Goal: Task Accomplishment & Management: Use online tool/utility

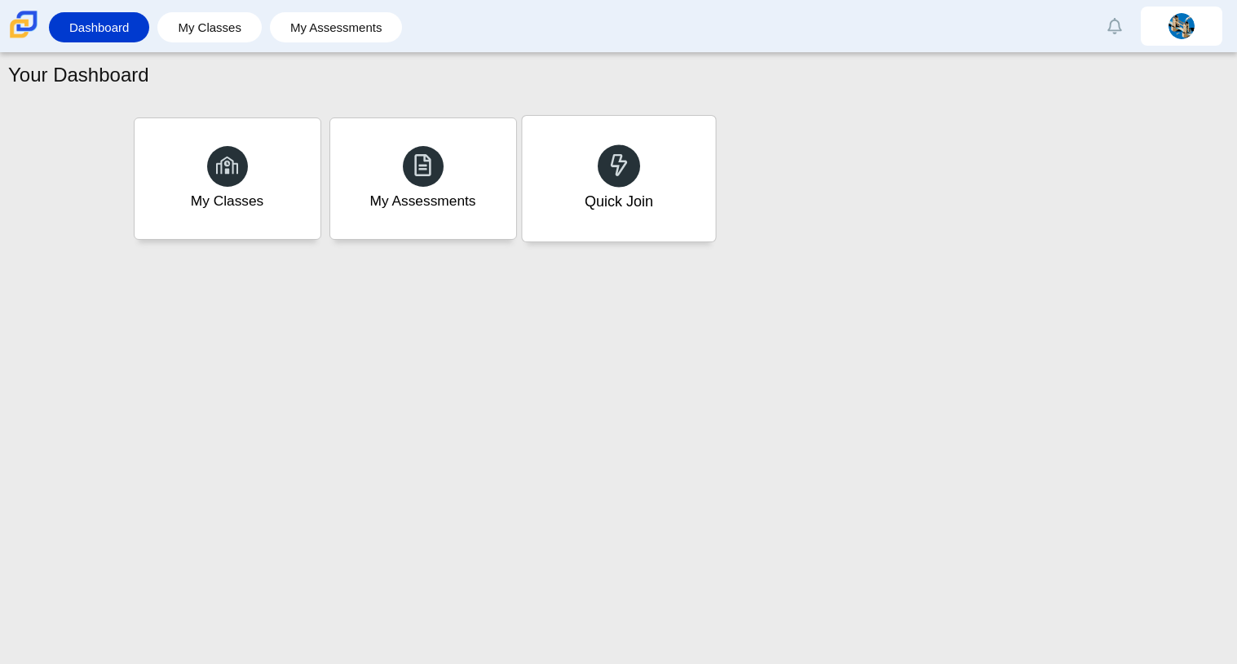
click at [578, 200] on div "Quick Join" at bounding box center [618, 179] width 193 height 126
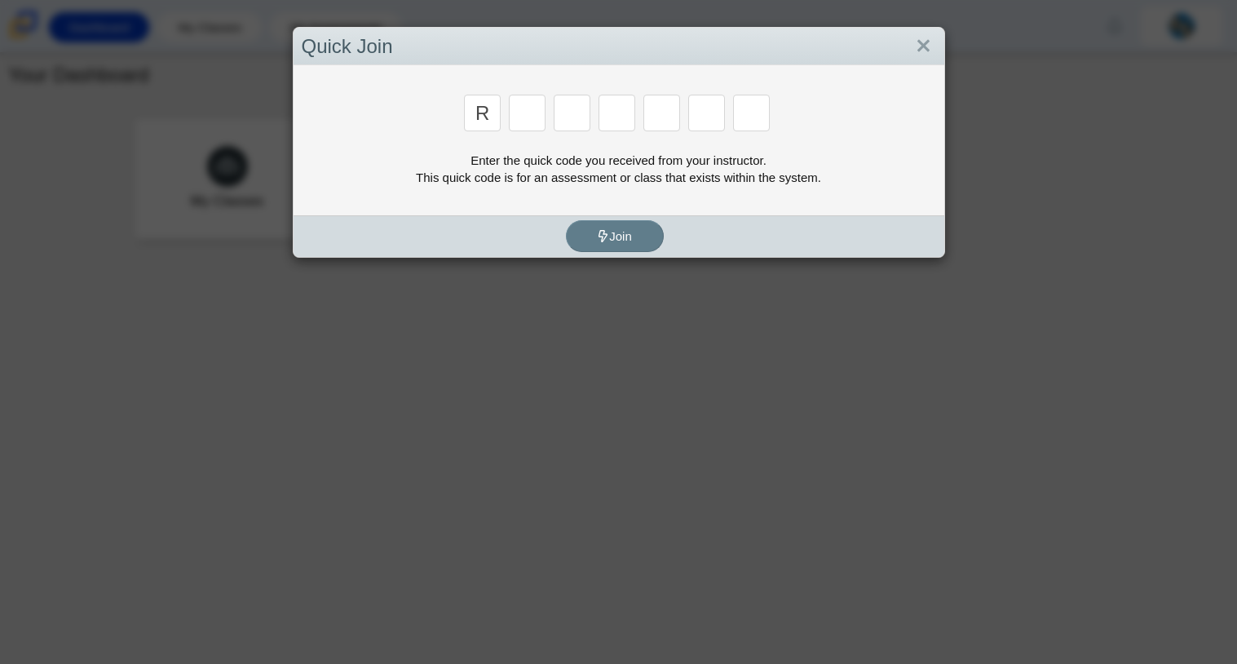
type input "r"
type input "8"
type input "e"
type input "x"
type input "2"
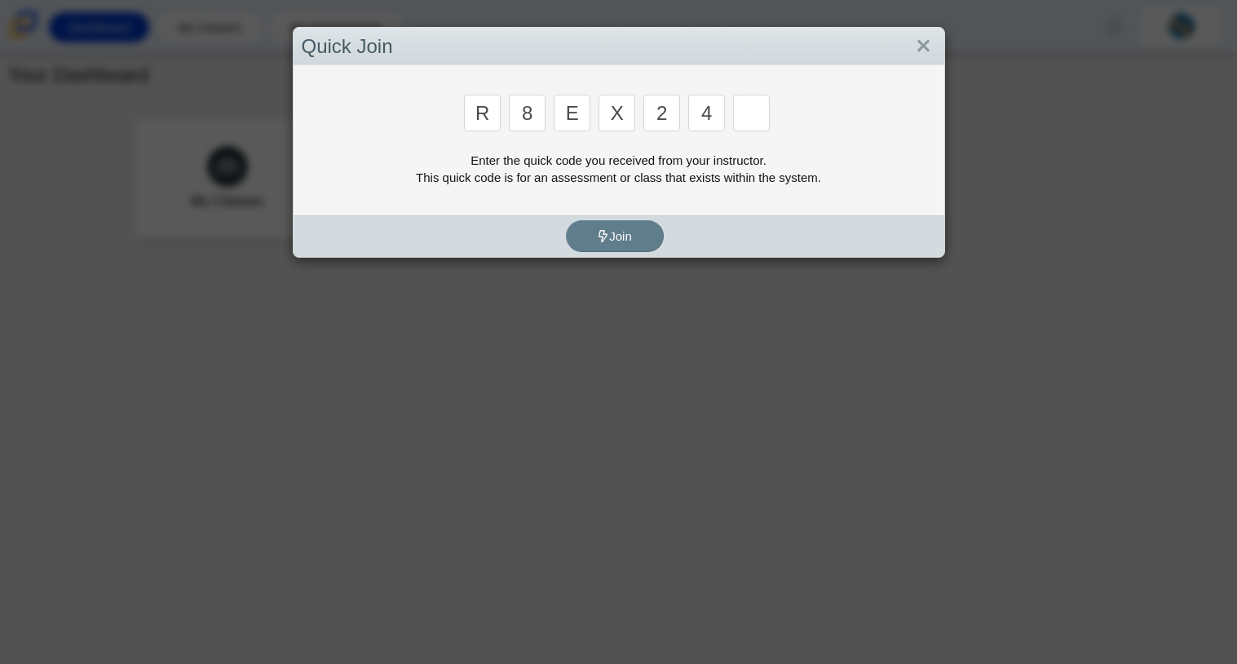
type input "4"
type input "e"
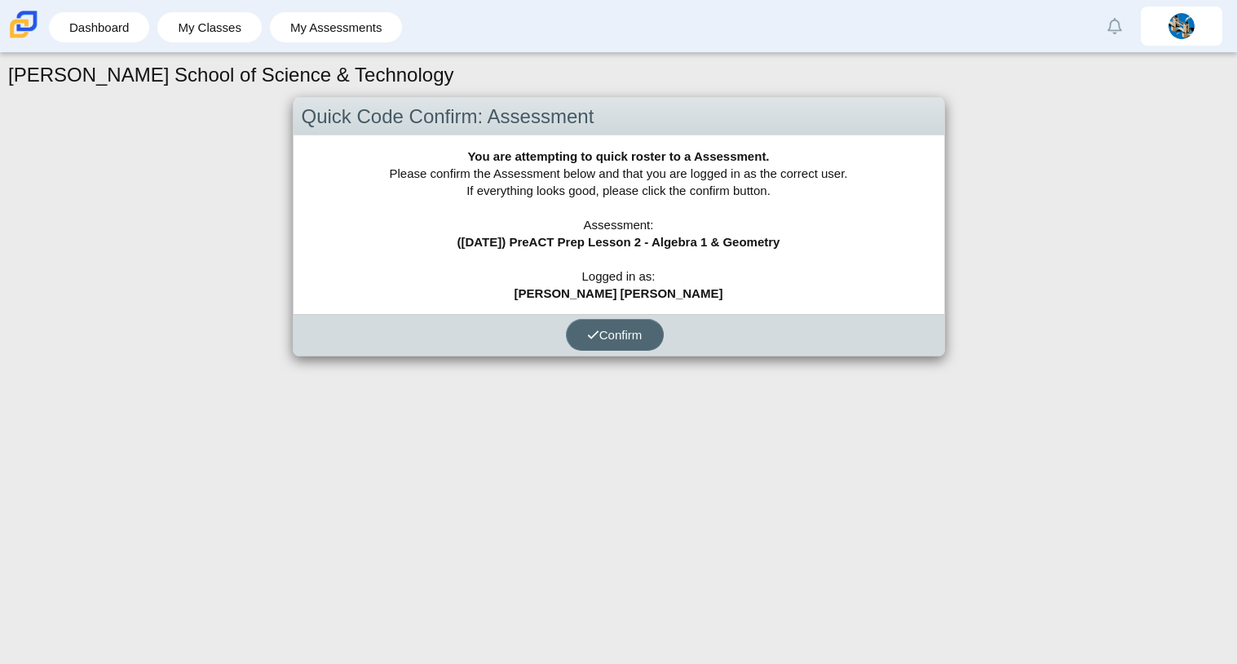
click at [623, 339] on span "Confirm" at bounding box center [614, 335] width 55 height 14
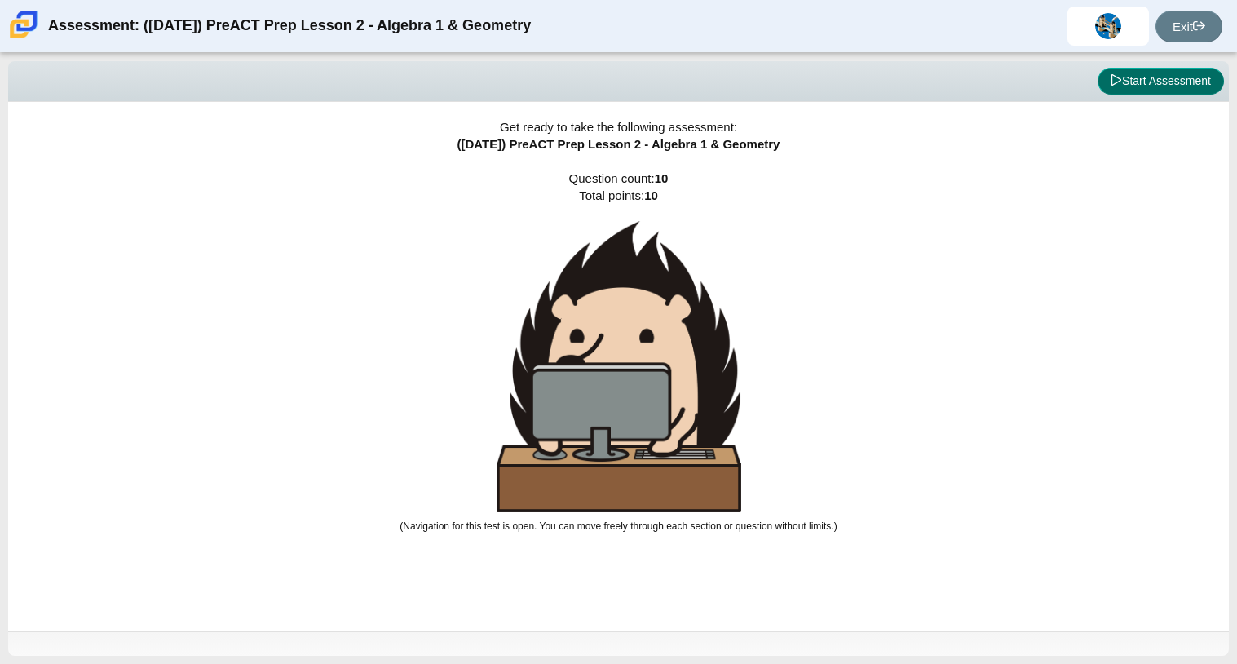
click at [1119, 82] on button "Start Assessment" at bounding box center [1161, 82] width 126 height 28
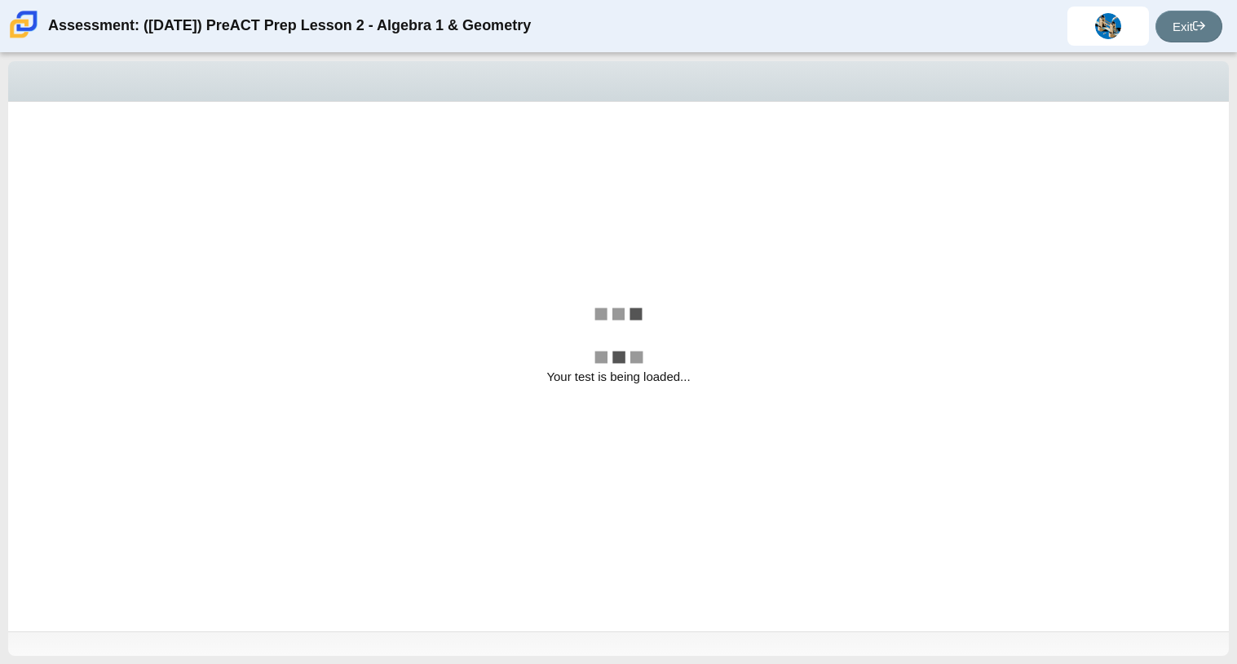
select select "bbf5d072-3e0b-44c4-9a12-6e7c9033f65b"
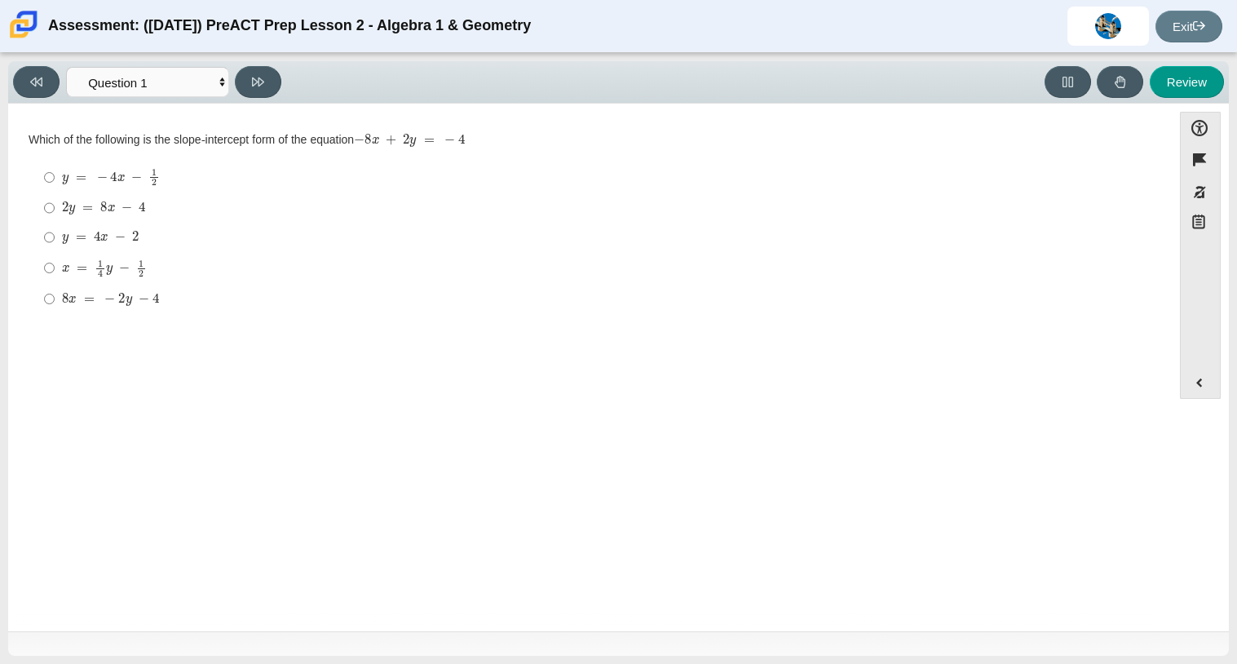
click at [132, 210] on mjx-math "Assessment items" at bounding box center [104, 208] width 84 height 14
click at [55, 210] on input "2 y = 8 x − 4 2 y = 8 x − 4" at bounding box center [49, 207] width 11 height 29
radio input "true"
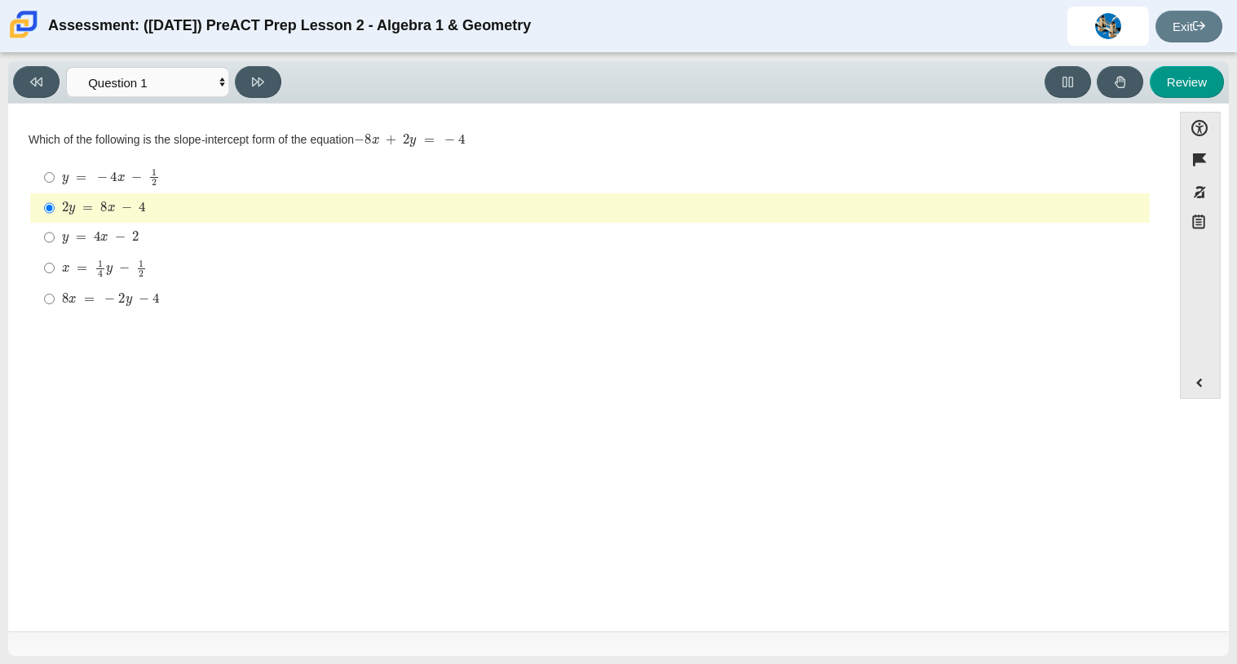
click at [122, 278] on mjx-container "x = 1 4 y − 1 2" at bounding box center [104, 266] width 85 height 31
click at [55, 278] on input "x = 1 4 y − 1 2 x = 1 4 y − 1 2" at bounding box center [49, 268] width 11 height 32
radio input "true"
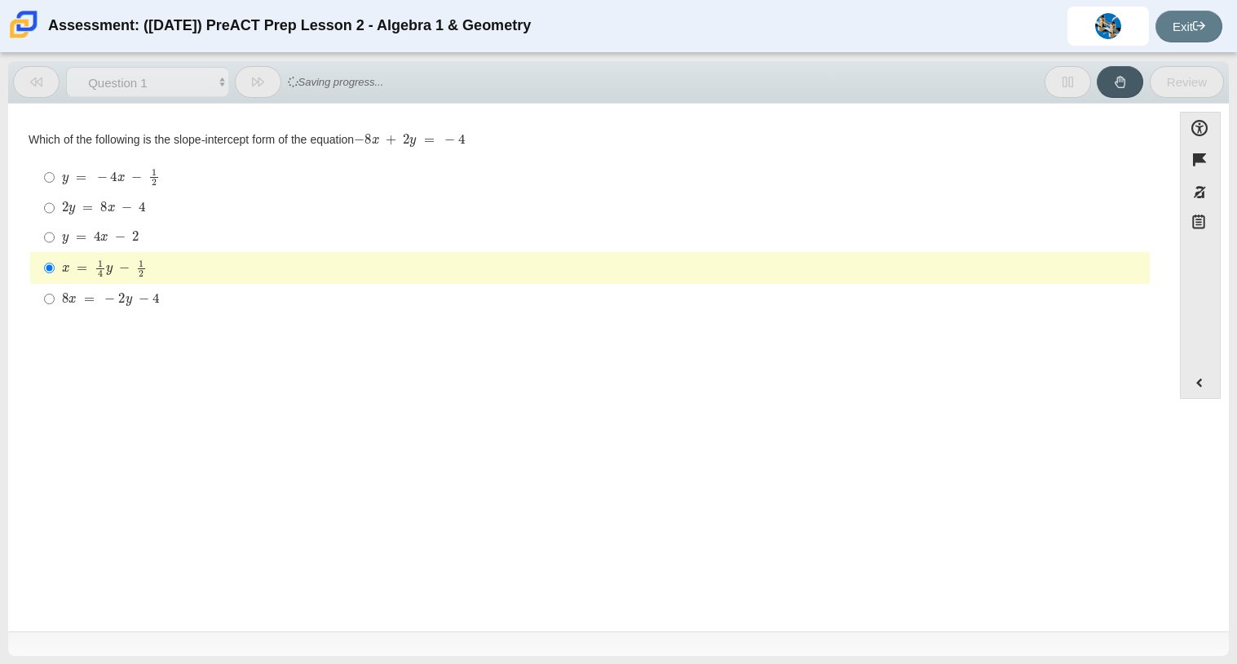
click at [165, 223] on label "y = 4 x − 2 y = 4 x − 2" at bounding box center [592, 237] width 1118 height 29
click at [55, 223] on input "y = 4 x − 2 y = 4 x − 2" at bounding box center [49, 237] width 11 height 29
radio input "true"
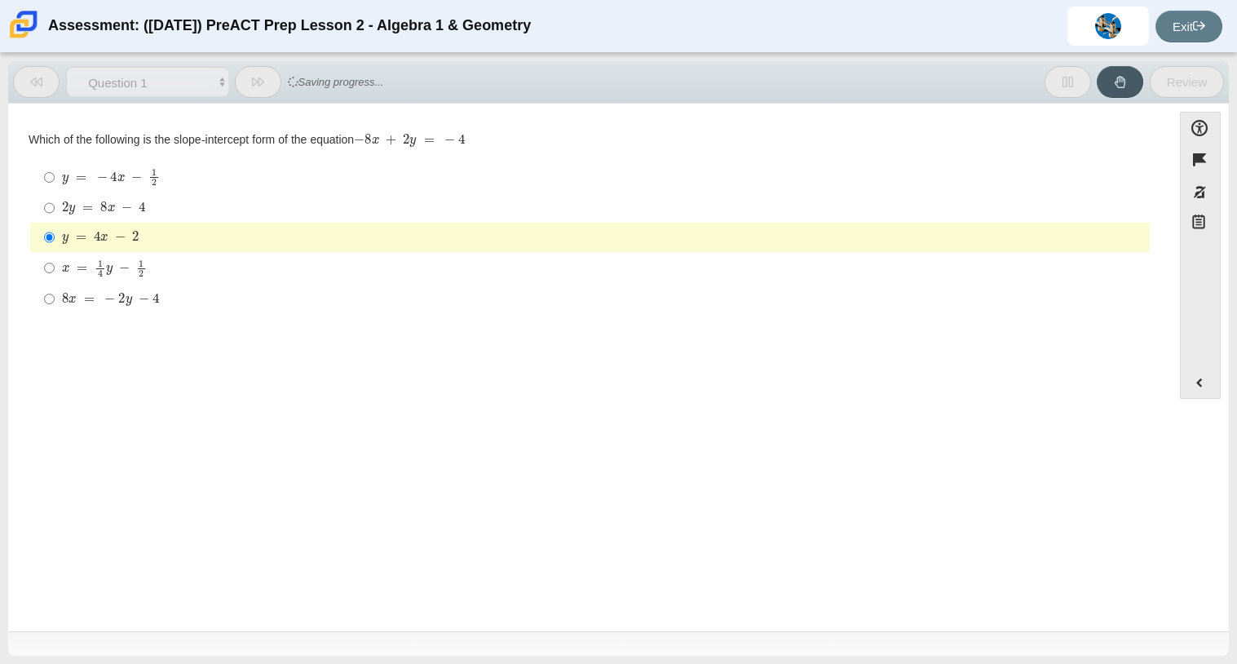
click at [163, 212] on div "2 y = 8 x − 4" at bounding box center [603, 208] width 1082 height 16
click at [55, 212] on input "2 y = 8 x − 4 2 y = 8 x − 4" at bounding box center [49, 207] width 11 height 29
radio input "true"
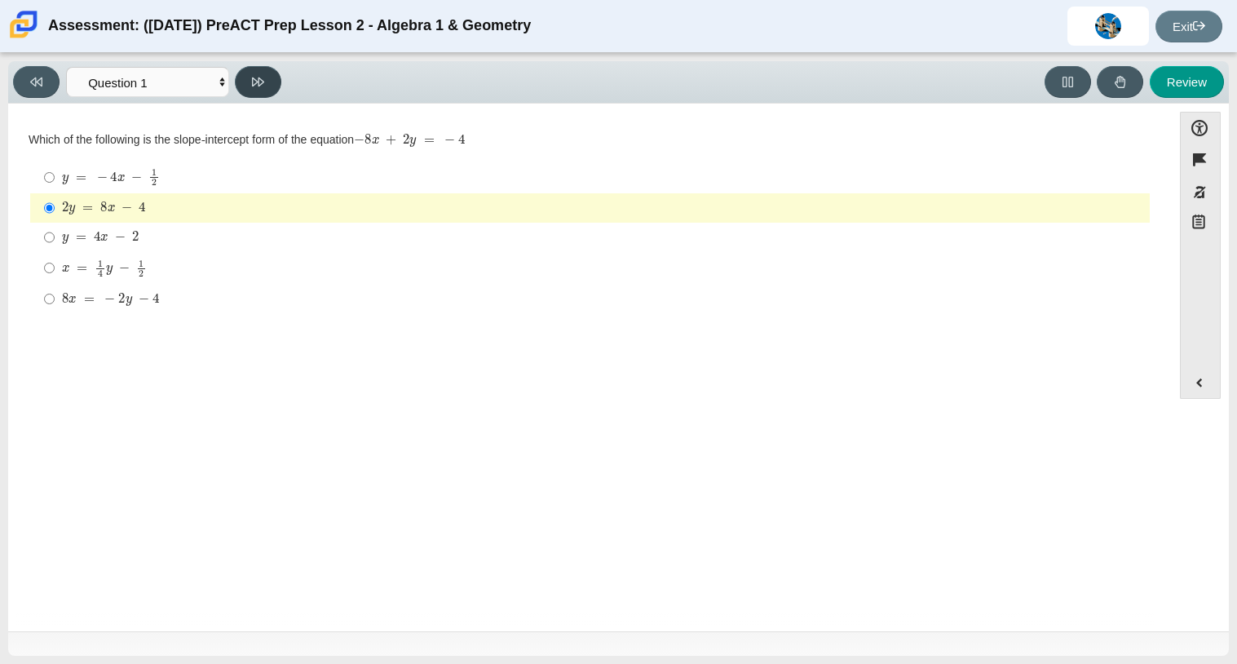
click at [250, 84] on button at bounding box center [258, 82] width 46 height 32
select select "ed62e223-81bd-4cbf-ab48-ab975844bd1f"
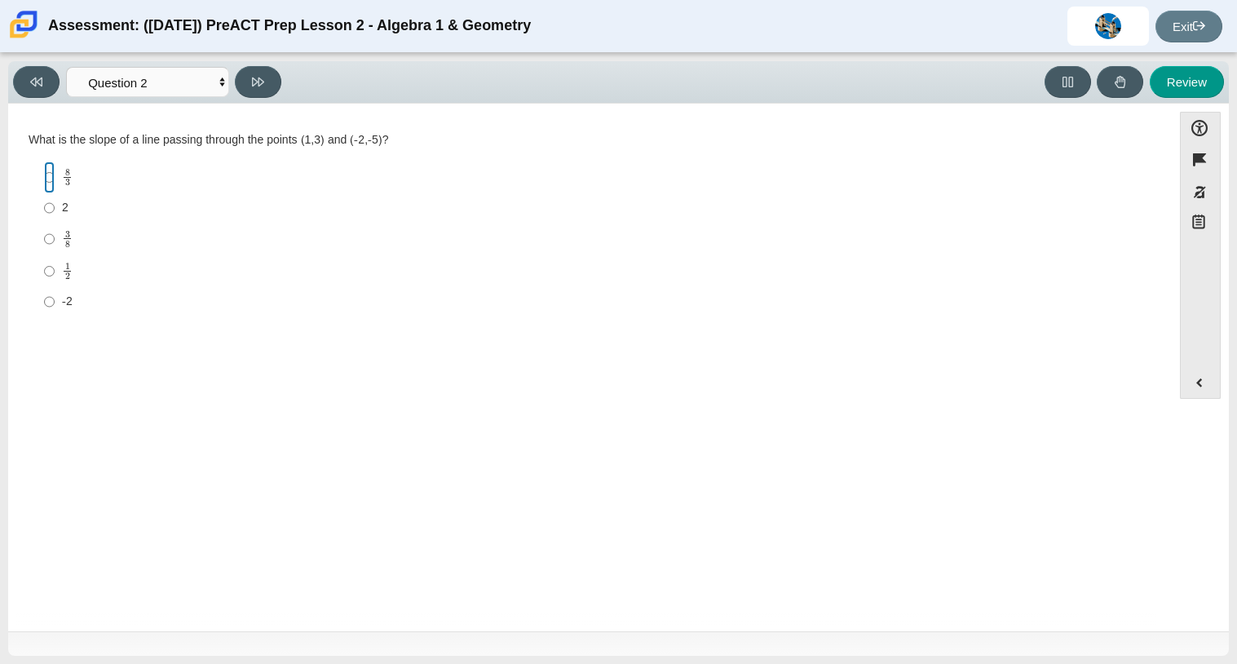
click at [51, 178] on input "8 3 8 thirds" at bounding box center [49, 178] width 11 height 32
radio input "true"
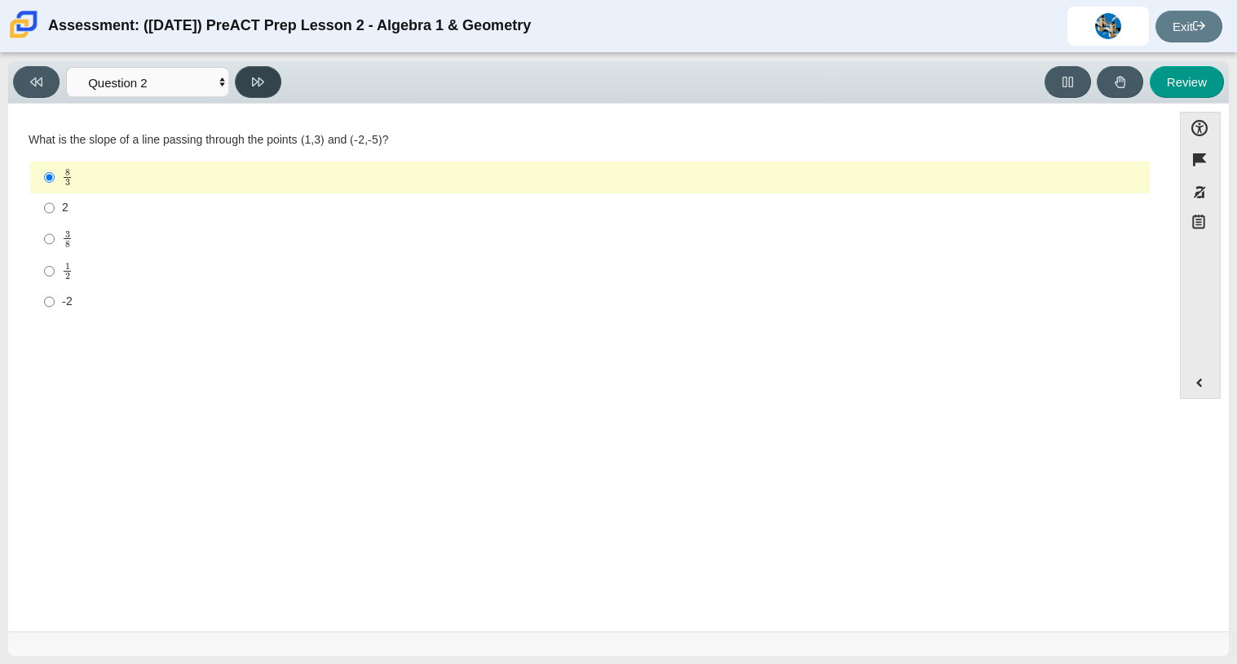
click at [246, 82] on button at bounding box center [258, 82] width 46 height 32
select select "97f4f5fa-a52e-4fed-af51-565bfcdf47cb"
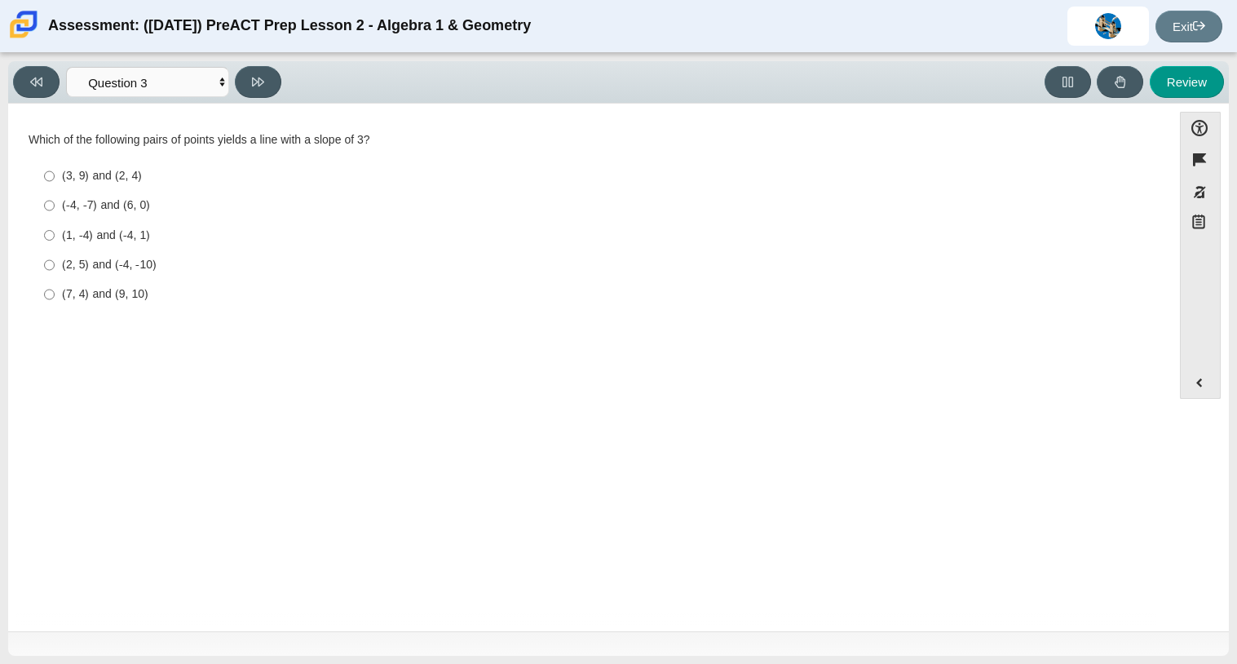
click at [222, 170] on div "(3, 9) and (2, 4)" at bounding box center [603, 176] width 1082 height 16
click at [55, 170] on input "(3, 9) and (2, 4) (3, 9) and (2, 4)" at bounding box center [49, 176] width 11 height 29
radio input "true"
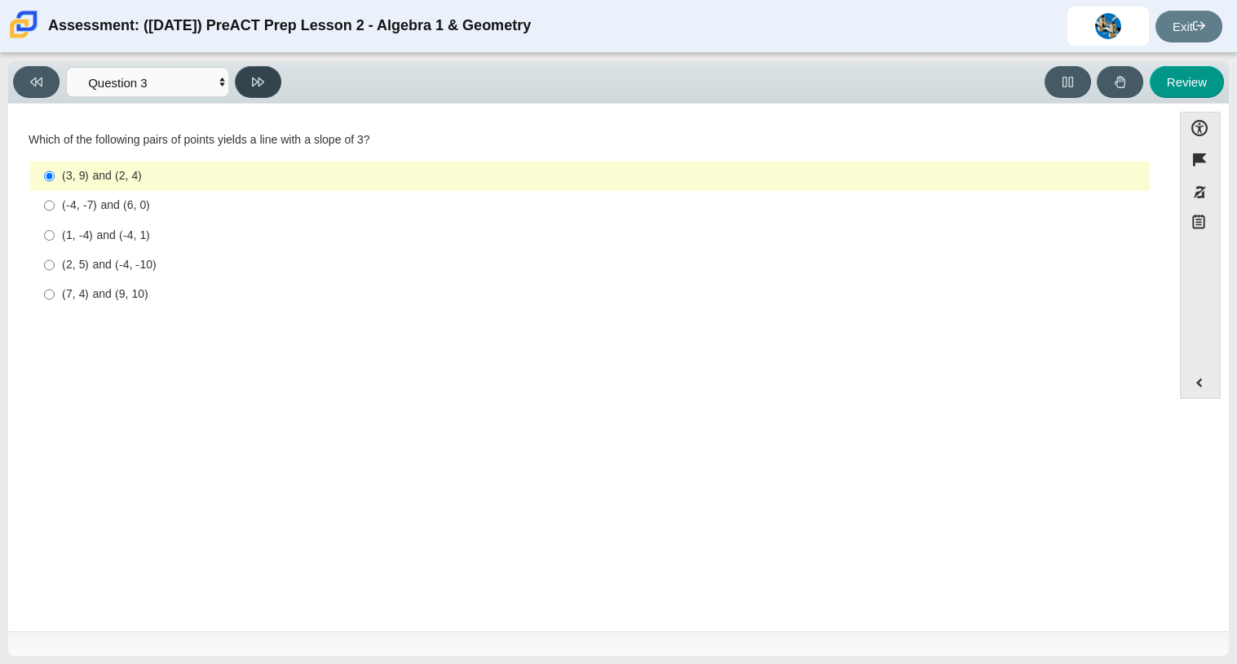
click at [239, 82] on button at bounding box center [258, 82] width 46 height 32
select select "89427bb7-e313-4f00-988f-8b8255897029"
